Goal: Task Accomplishment & Management: Complete application form

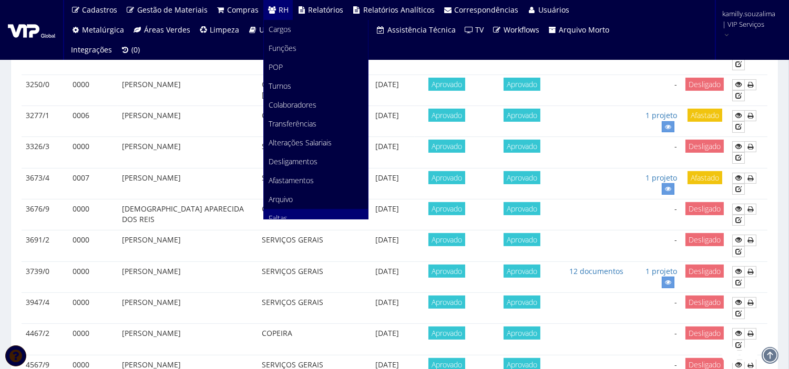
click at [302, 211] on link "Faltas" at bounding box center [316, 218] width 104 height 19
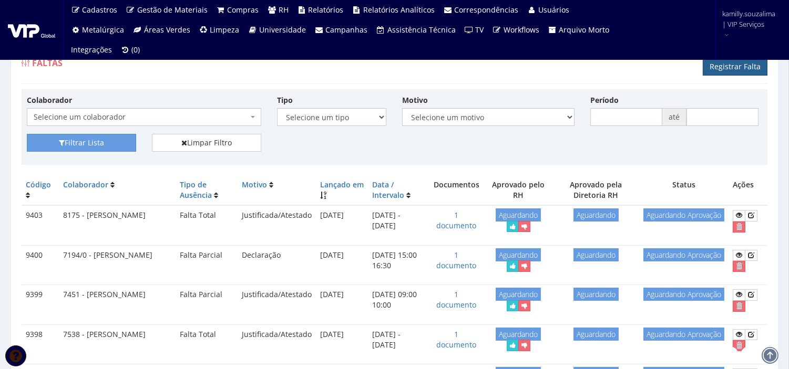
click at [724, 66] on link "Registrar Falta" at bounding box center [735, 67] width 65 height 18
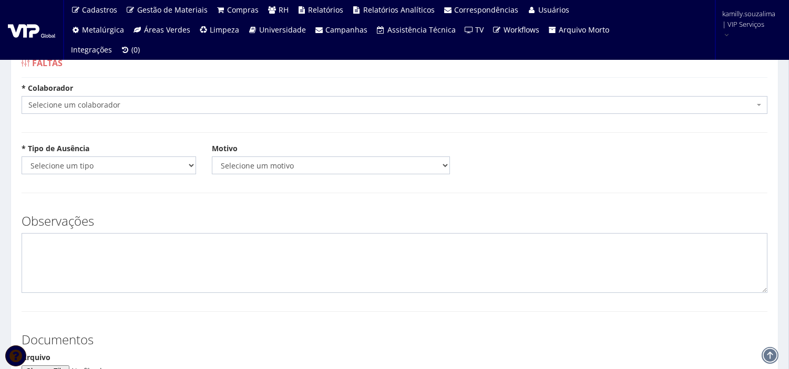
click at [103, 106] on span "Selecione um colaborador" at bounding box center [391, 105] width 726 height 11
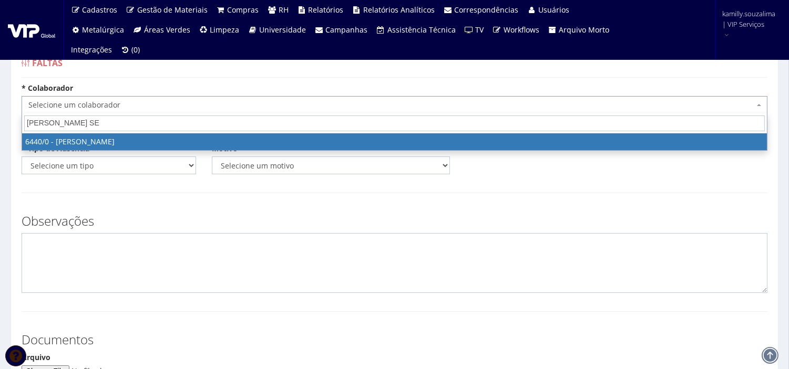
type input "RAIMUNDO SE"
select select "70"
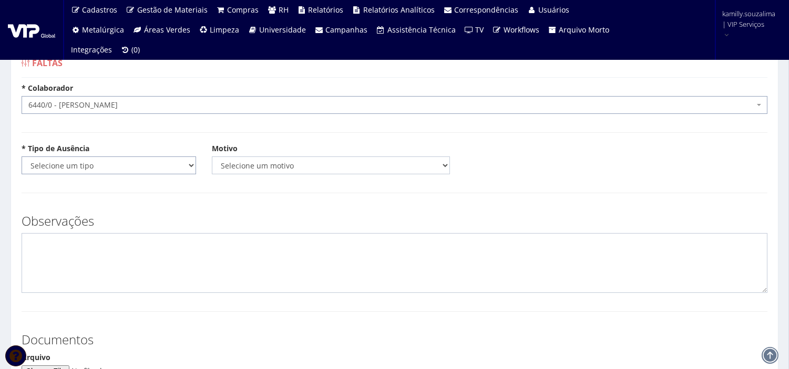
click at [107, 162] on select "Selecione um tipo Falta Total Falta Parcial Afastamento Férias" at bounding box center [109, 166] width 174 height 18
select select "total"
click at [22, 157] on select "Selecione um tipo Falta Total Falta Parcial Afastamento Férias" at bounding box center [109, 166] width 174 height 18
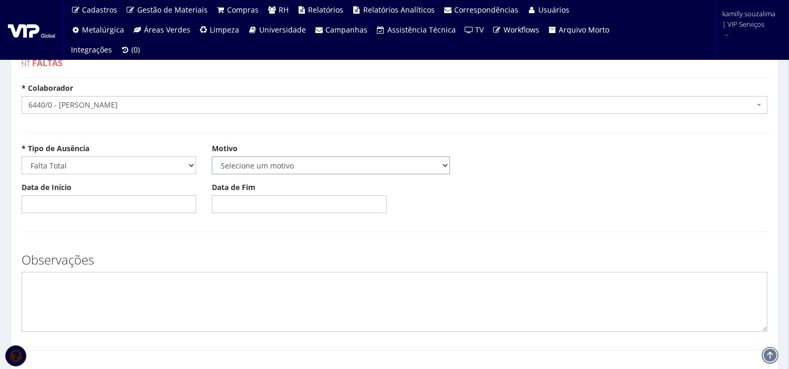
click at [241, 160] on select "Selecione um motivo Acidente Atestado Atraso Declaração Determinação Judicial D…" at bounding box center [331, 166] width 238 height 18
select select "atestado"
click at [212, 157] on select "Selecione um motivo Acidente Atestado Atraso Declaração Determinação Judicial D…" at bounding box center [331, 166] width 238 height 18
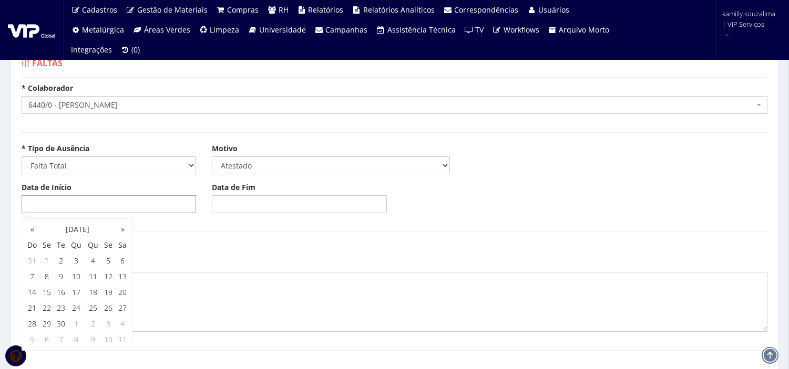
click at [109, 200] on input "Data de Início" at bounding box center [109, 205] width 174 height 18
type input "18/09/2025"
click at [232, 209] on input "Data de Fim" at bounding box center [299, 205] width 174 height 18
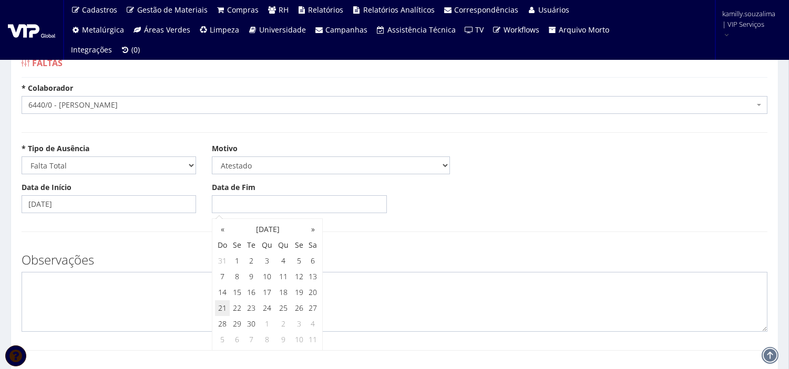
click at [220, 311] on td "21" at bounding box center [222, 309] width 15 height 16
click at [318, 288] on td "20" at bounding box center [313, 293] width 14 height 16
type input "20/09/2025"
click at [169, 290] on textarea at bounding box center [395, 302] width 746 height 60
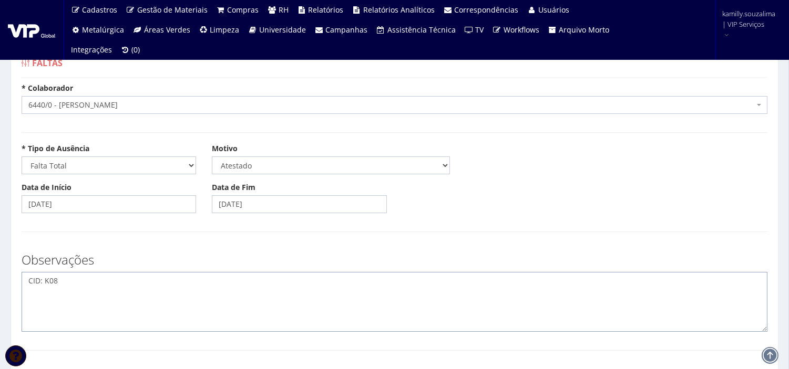
scroll to position [229, 0]
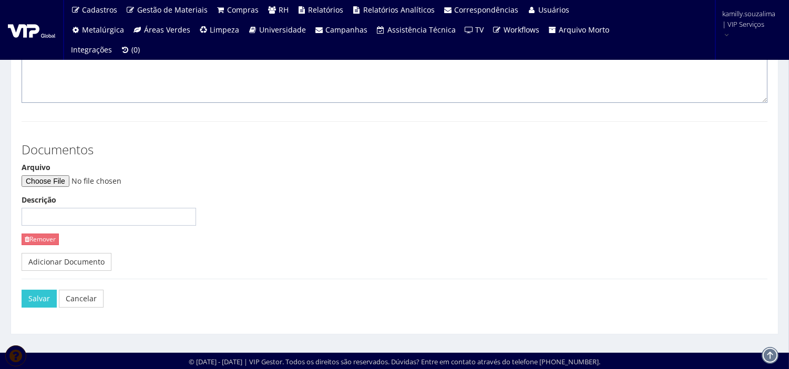
type textarea "CID: K08"
click at [65, 180] on input "Arquivo" at bounding box center [93, 182] width 143 height 12
type input "C:\fakepath\WhatsApp Image 2025-09-17 at 12.27.21.jpeg"
click at [30, 295] on button "Salvar" at bounding box center [39, 299] width 35 height 18
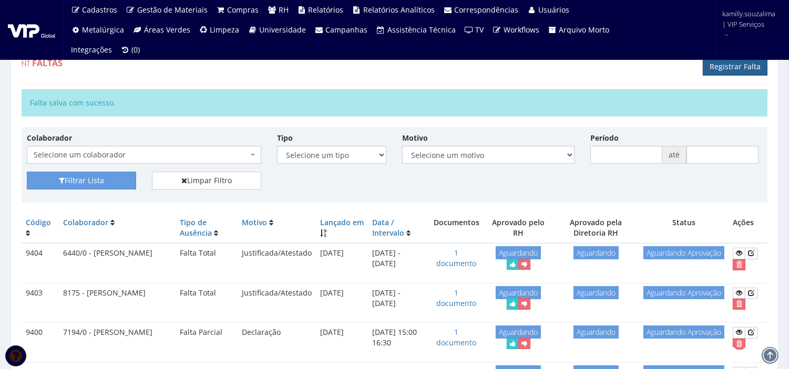
click at [713, 69] on link "Registrar Falta" at bounding box center [735, 67] width 65 height 18
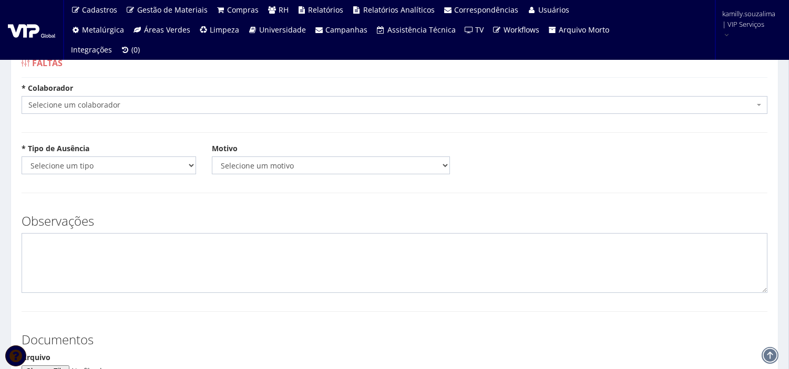
click at [310, 98] on span "Selecione um colaborador" at bounding box center [395, 105] width 746 height 18
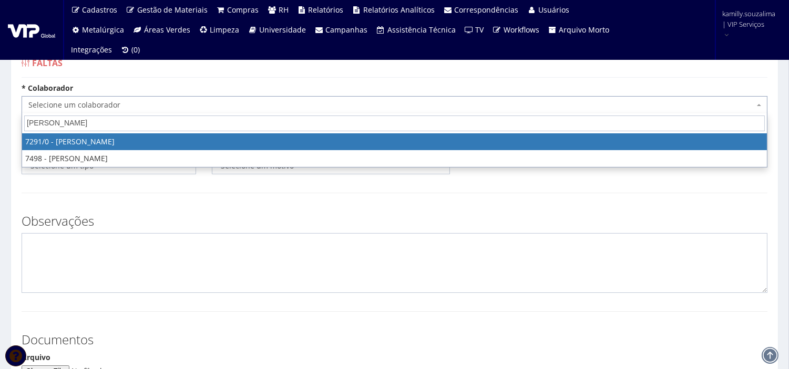
type input "WAGNER"
select select "808"
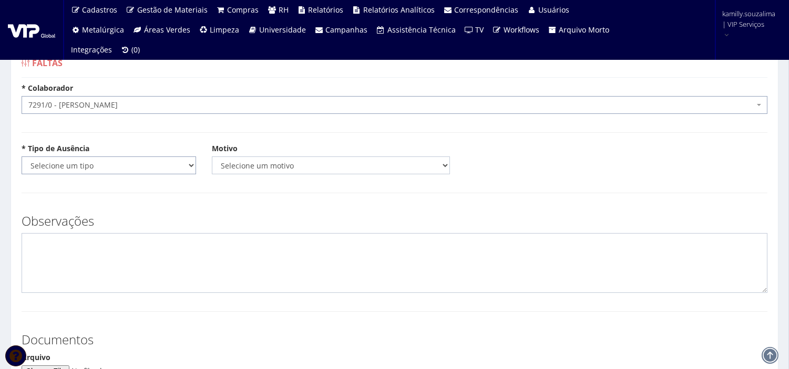
click at [119, 169] on select "Selecione um tipo Falta Total Falta Parcial Afastamento Férias" at bounding box center [109, 166] width 174 height 18
select select "total"
click at [22, 157] on select "Selecione um tipo Falta Total Falta Parcial Afastamento Férias" at bounding box center [109, 166] width 174 height 18
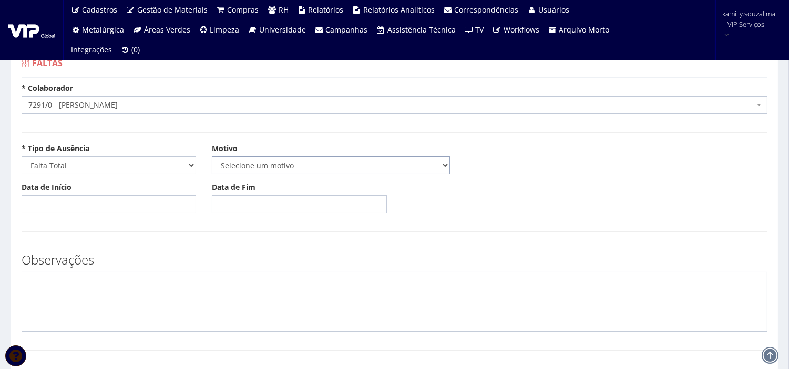
drag, startPoint x: 247, startPoint y: 171, endPoint x: 244, endPoint y: 180, distance: 10.0
click at [247, 171] on select "Selecione um motivo Acidente Atestado Atraso Declaração Determinação Judicial D…" at bounding box center [331, 166] width 238 height 18
select select "atestado"
click at [212, 157] on select "Selecione um motivo Acidente Atestado Atraso Declaração Determinação Judicial D…" at bounding box center [331, 166] width 238 height 18
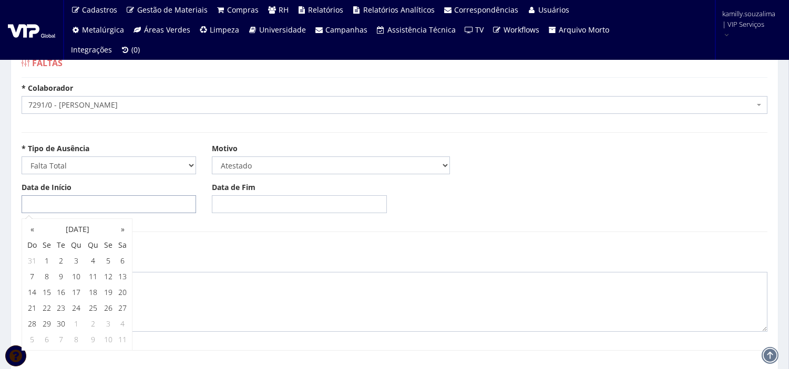
click at [94, 203] on input "Data de Início" at bounding box center [109, 205] width 174 height 18
click at [46, 294] on td "15" at bounding box center [46, 293] width 14 height 16
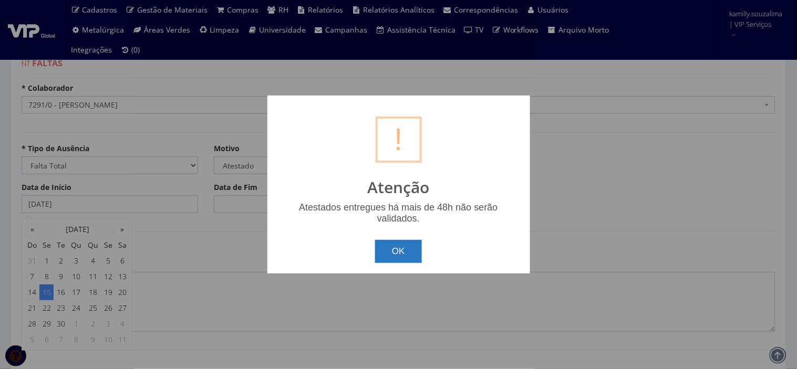
click at [403, 252] on button "OK" at bounding box center [398, 251] width 47 height 23
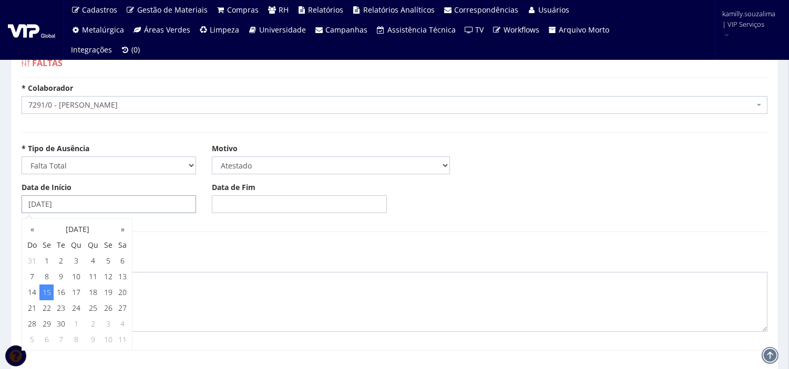
click at [137, 211] on input "15/09/2025" at bounding box center [109, 205] width 174 height 18
click at [110, 296] on td "19" at bounding box center [108, 293] width 14 height 16
type input "19/09/2025"
click at [251, 203] on input "Data de Fim" at bounding box center [299, 205] width 174 height 18
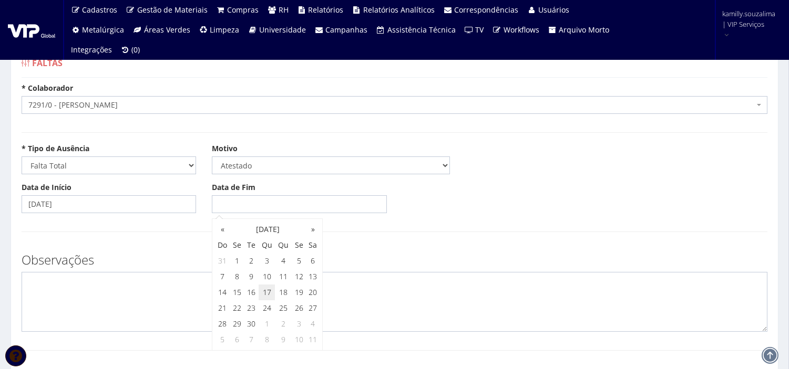
click at [262, 293] on td "17" at bounding box center [267, 293] width 17 height 16
click at [295, 293] on td "19" at bounding box center [299, 293] width 14 height 16
type input "19/09/2025"
click at [186, 300] on textarea at bounding box center [395, 302] width 746 height 60
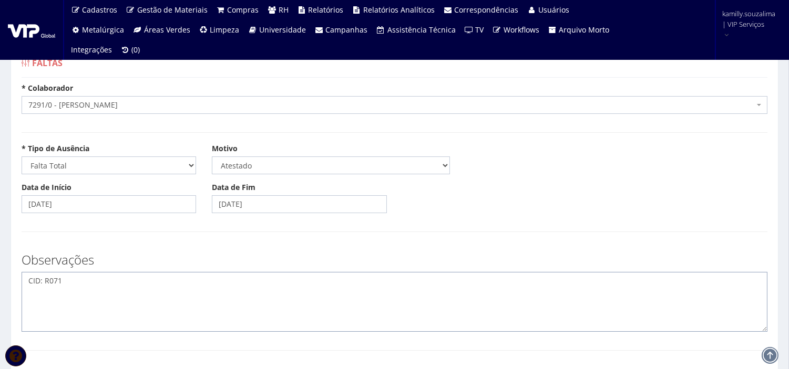
scroll to position [194, 0]
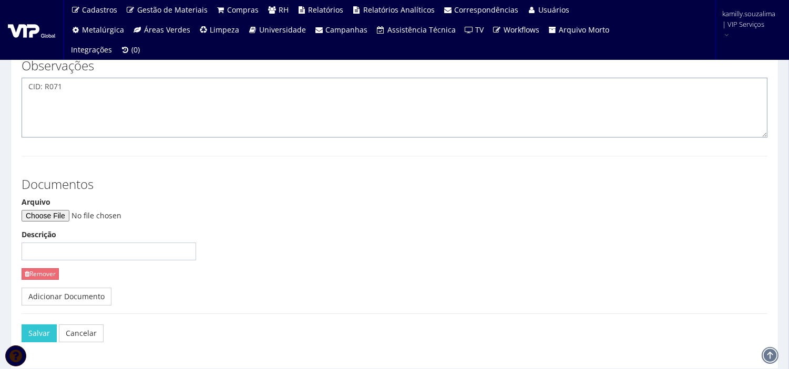
type textarea "CID: R071"
click at [46, 212] on input "Arquivo" at bounding box center [93, 216] width 143 height 12
type input "C:\fakepath\WhatsApp Image 2025-09-19 at 08.29.32.jpeg"
click at [40, 334] on button "Salvar" at bounding box center [39, 334] width 35 height 18
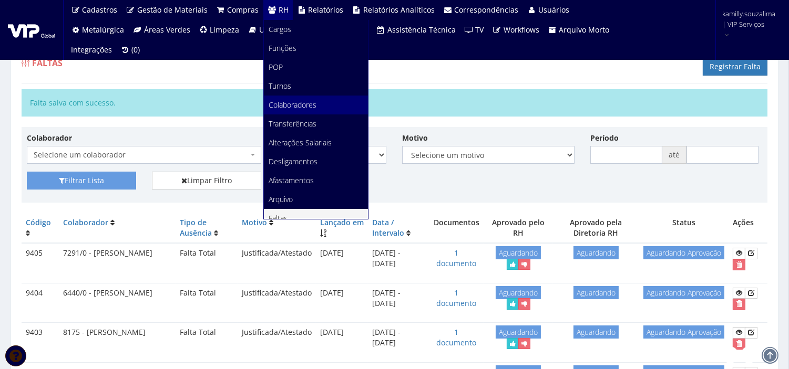
click at [284, 98] on link "Colaboradores" at bounding box center [316, 105] width 104 height 19
